Goal: Navigation & Orientation: Find specific page/section

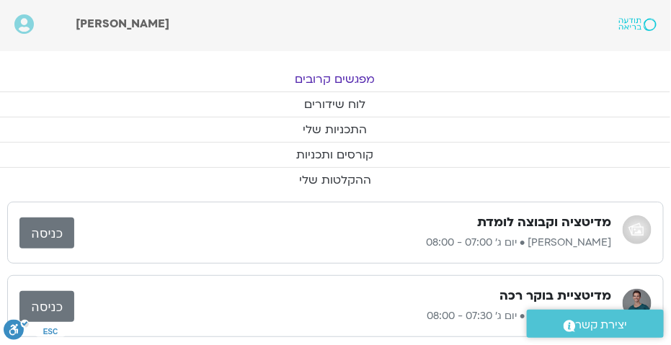
click at [338, 81] on link "מפגשים קרובים" at bounding box center [334, 79] width 671 height 25
click at [336, 82] on link "מפגשים קרובים" at bounding box center [334, 79] width 671 height 25
click at [344, 105] on link "לוח שידורים" at bounding box center [334, 104] width 671 height 25
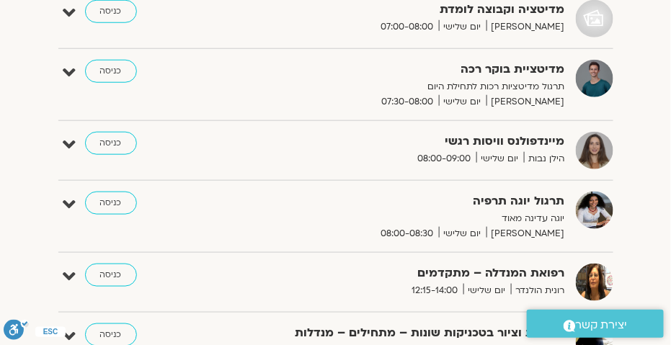
scroll to position [216, 0]
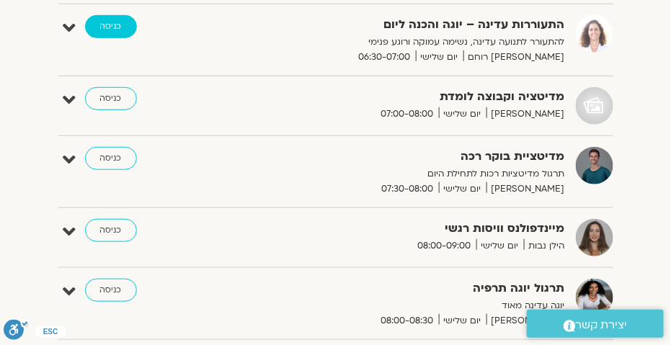
click at [126, 27] on link "כניסה" at bounding box center [111, 26] width 52 height 23
